Goal: Task Accomplishment & Management: Manage account settings

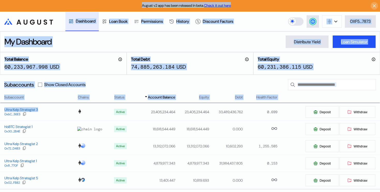
click at [223, 84] on div "Subaccounts Show Closed Accounts" at bounding box center [190, 85] width 380 height 20
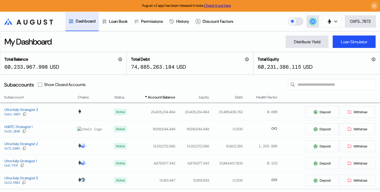
scroll to position [5, 0]
